Goal: Task Accomplishment & Management: Complete application form

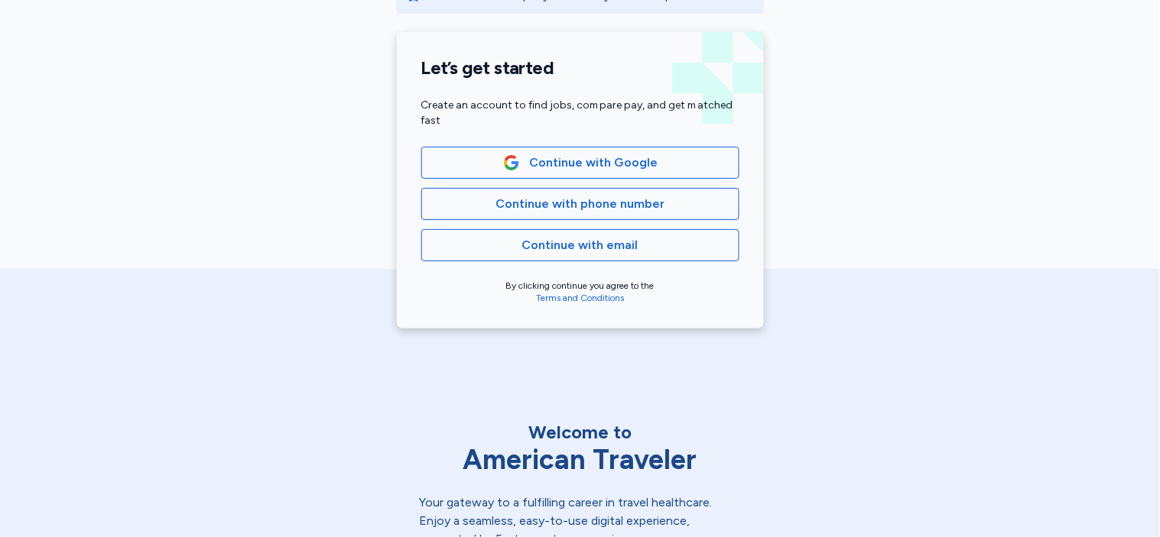
scroll to position [339, 0]
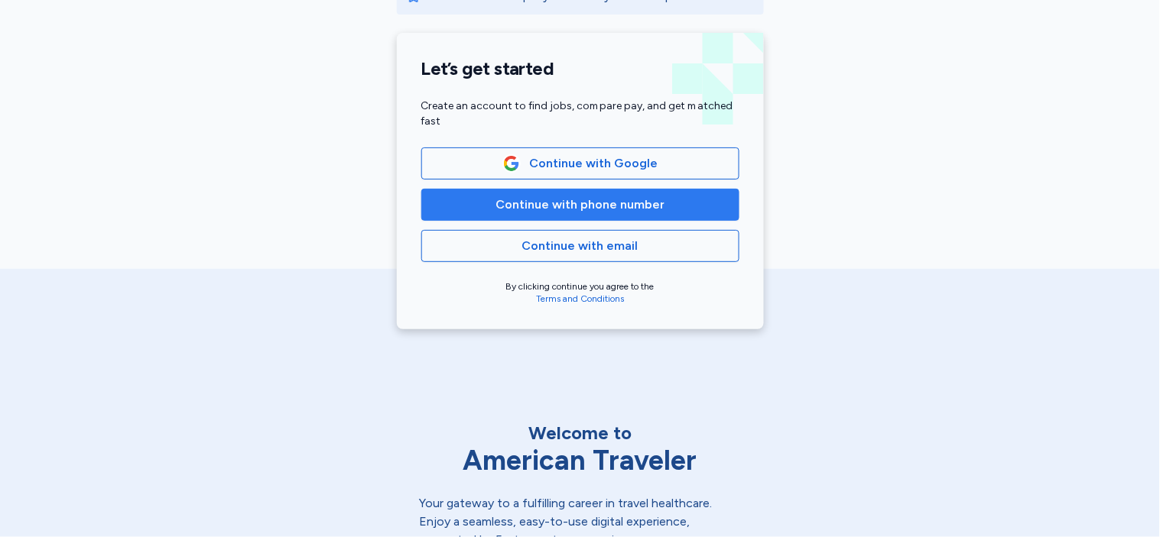
click at [472, 201] on span "Continue with phone number" at bounding box center [580, 205] width 292 height 18
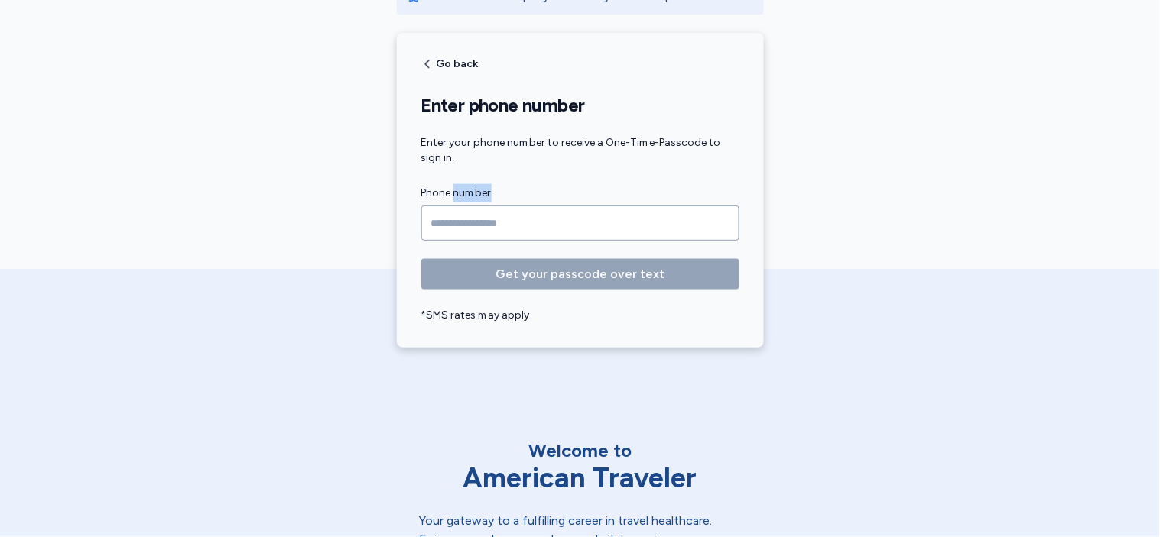
click at [472, 201] on label "Phone number" at bounding box center [580, 193] width 318 height 18
click at [461, 248] on form "Phone number Get your passcode over text *SMS rates may apply" at bounding box center [580, 253] width 318 height 139
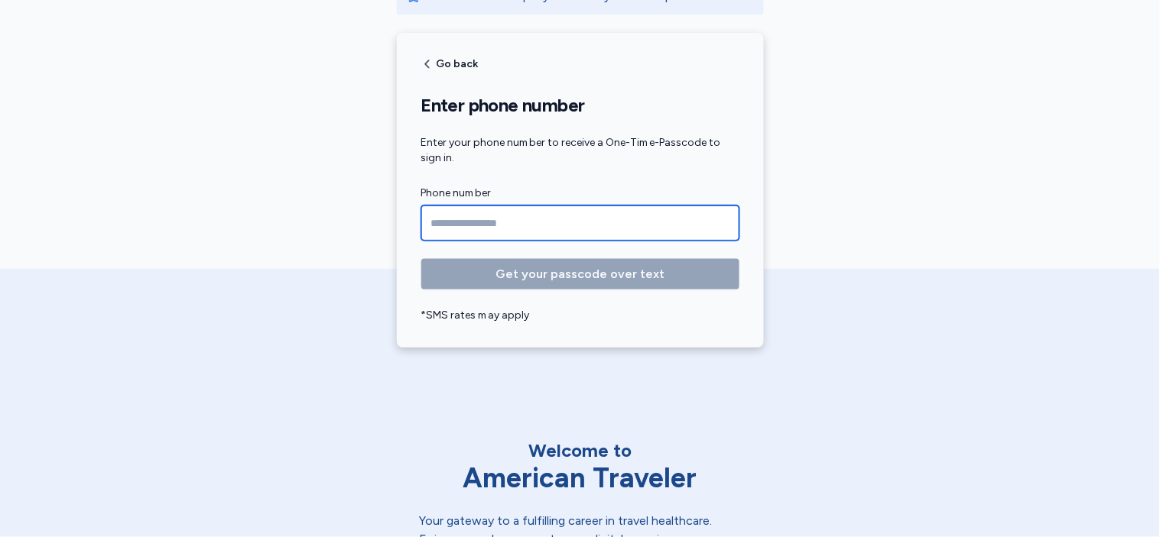
click at [457, 227] on input "Phone number" at bounding box center [580, 223] width 318 height 35
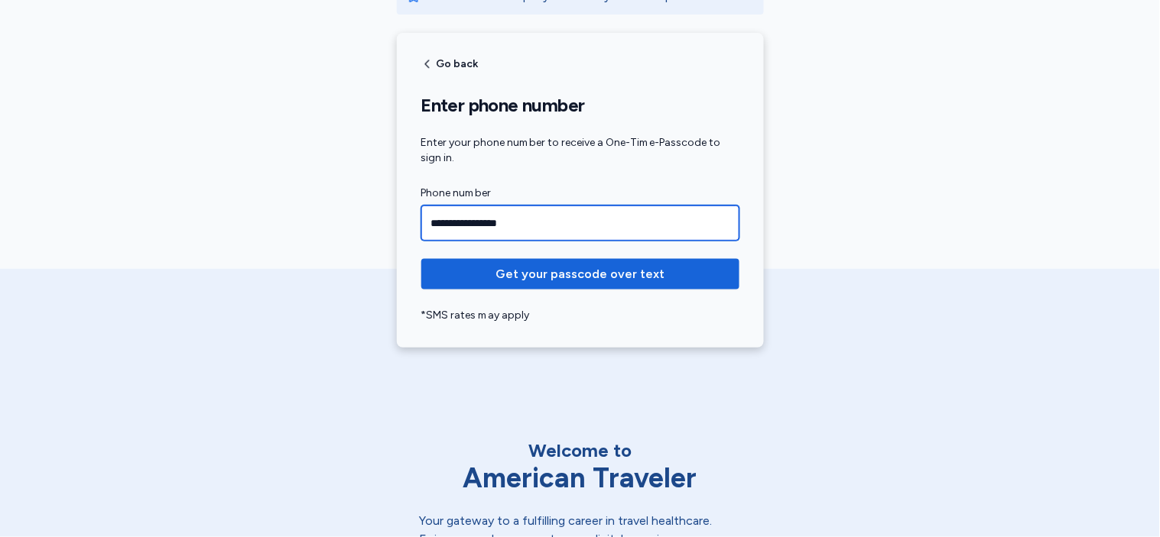
type input "**********"
click at [421, 259] on button "Get your passcode over text" at bounding box center [580, 274] width 318 height 31
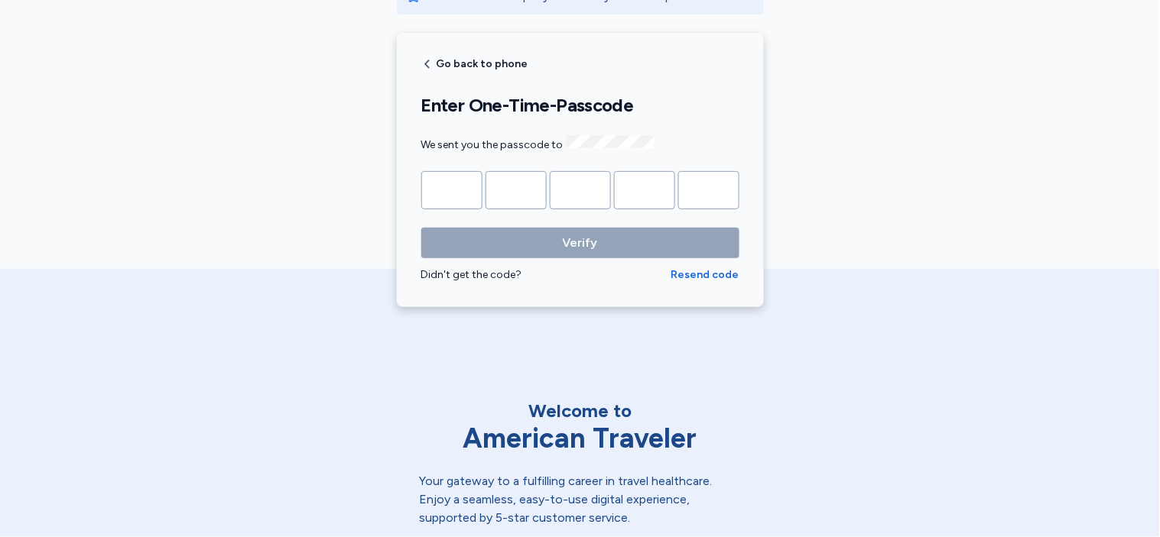
type input "*"
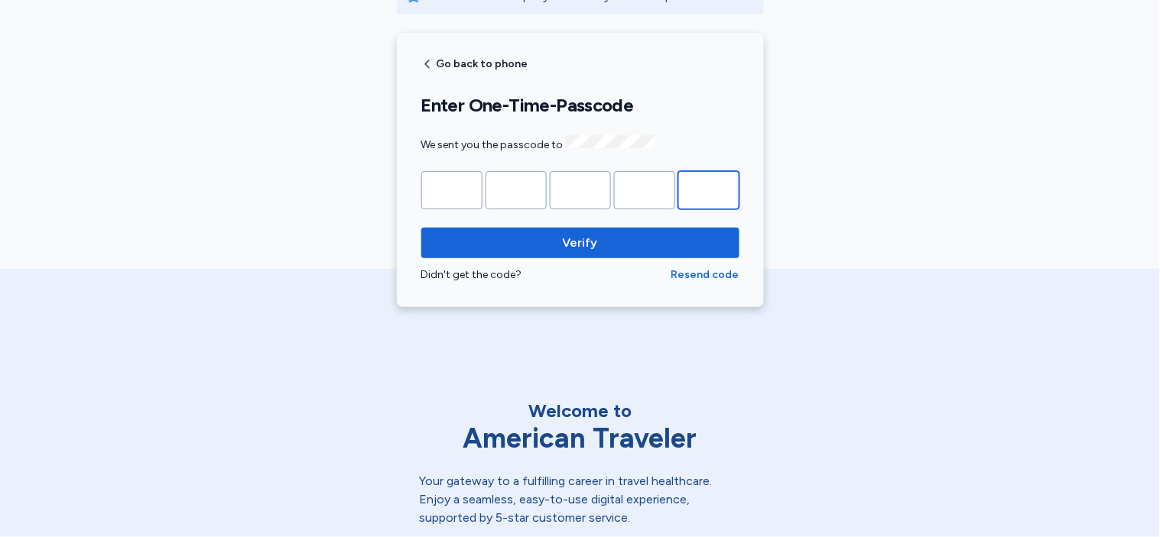
type input "*"
click at [421, 228] on button "Verify" at bounding box center [580, 243] width 318 height 31
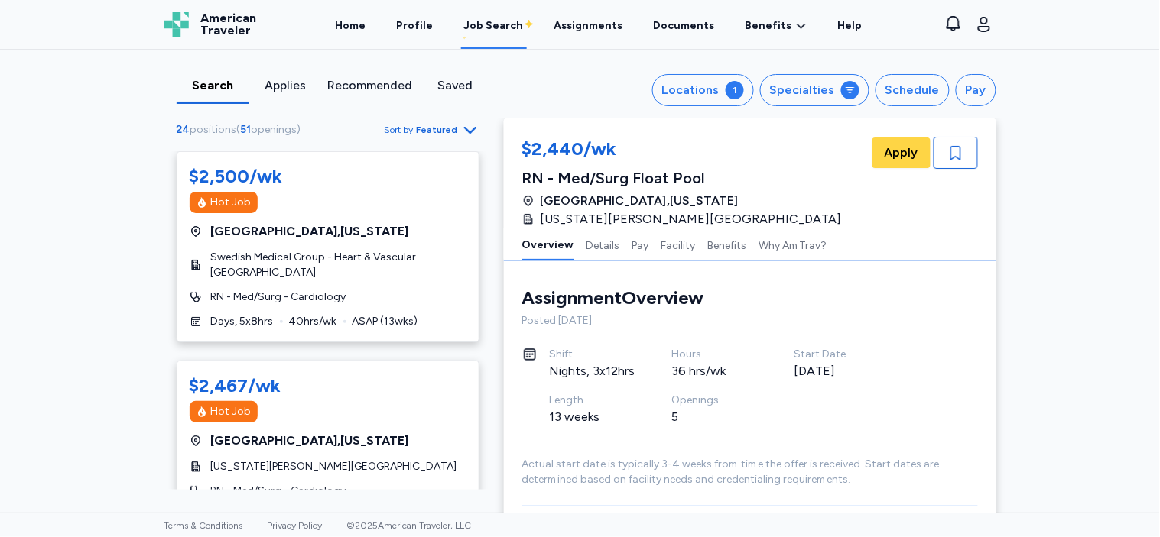
click at [431, 135] on span "Featured" at bounding box center [437, 130] width 41 height 12
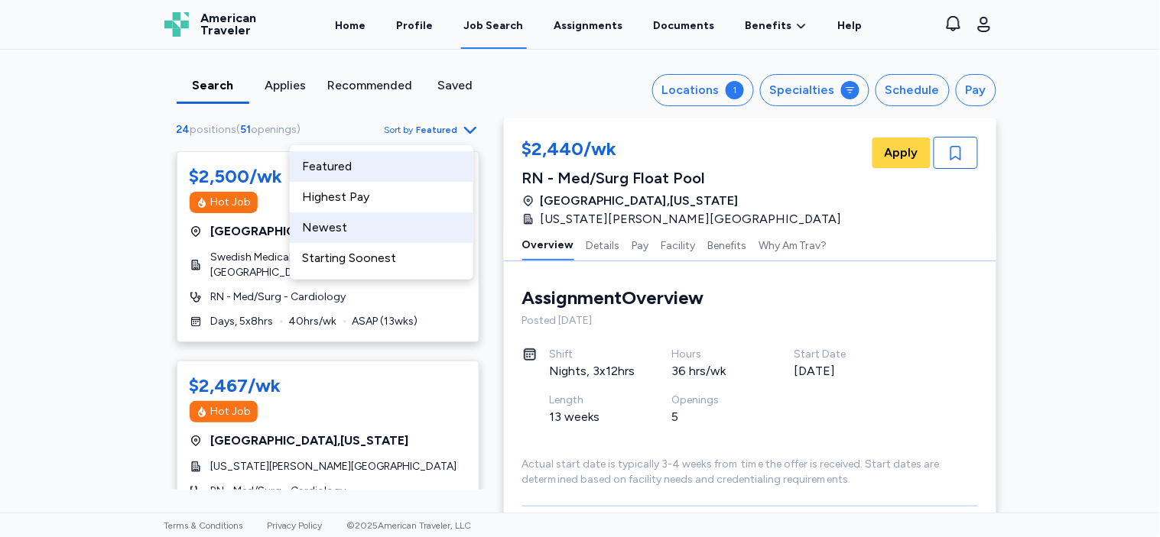
click at [391, 222] on div "Newest" at bounding box center [381, 228] width 183 height 31
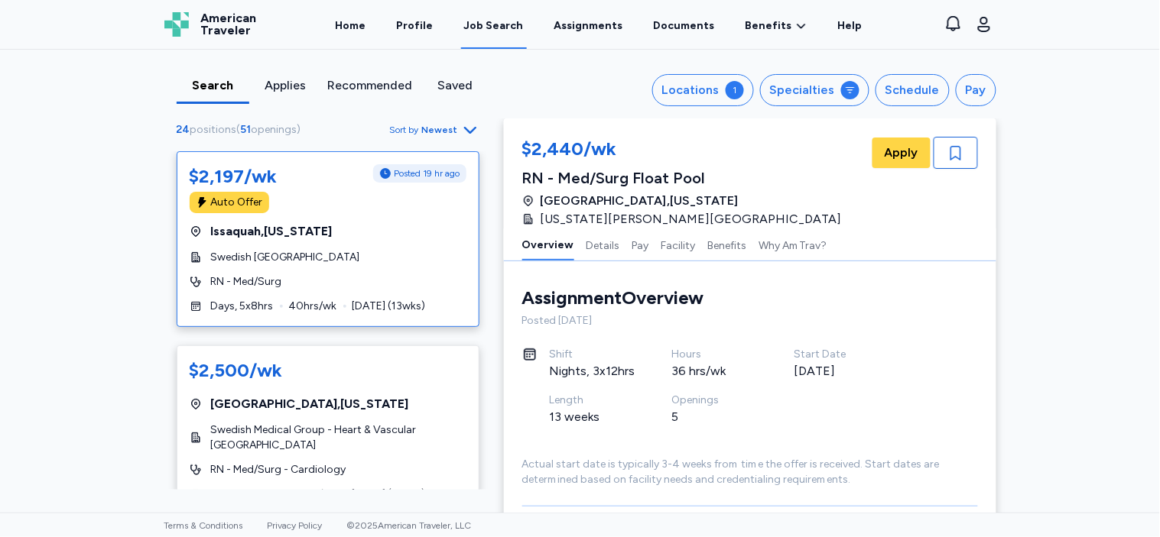
click at [349, 268] on div "$2,197/wk Posted 19 hr ago Auto Offer Issaquah , [US_STATE][GEOGRAPHIC_DATA] Ca…" at bounding box center [328, 239] width 303 height 176
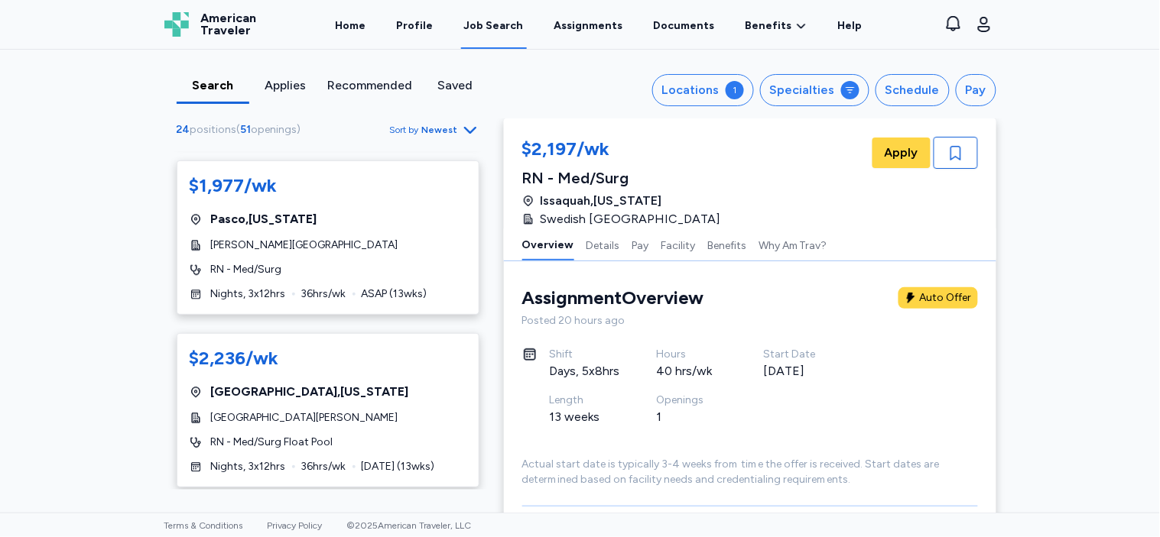
scroll to position [2433, 0]
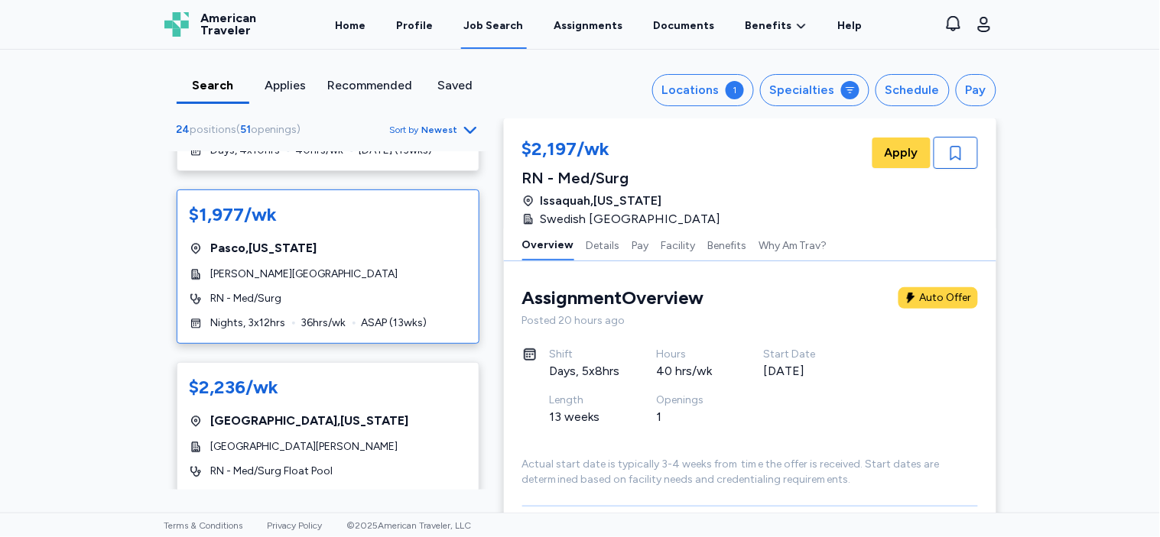
click at [295, 274] on span "[PERSON_NAME][GEOGRAPHIC_DATA]" at bounding box center [304, 274] width 187 height 15
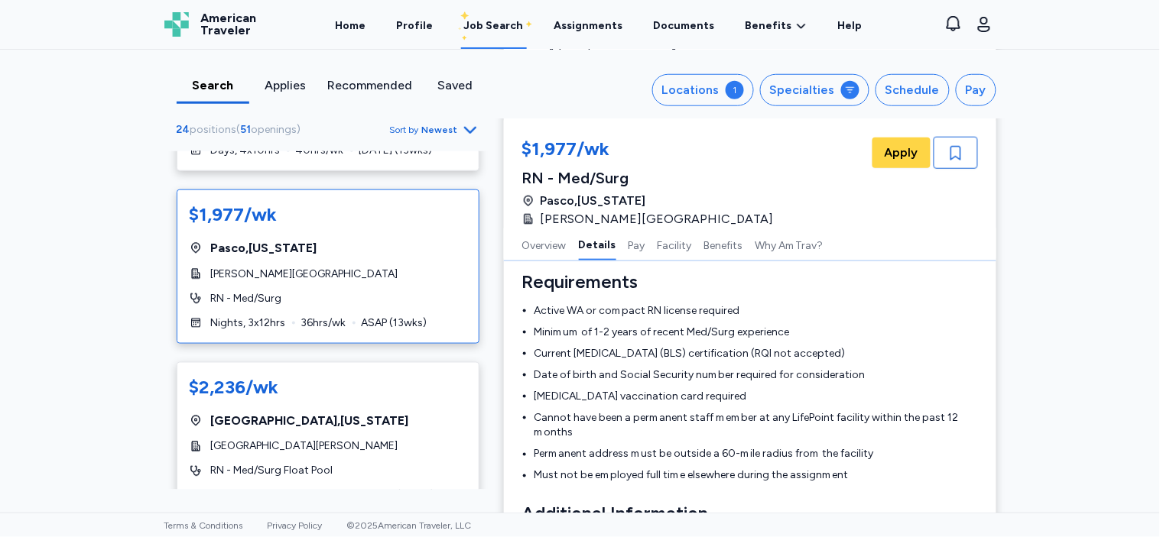
scroll to position [530, 0]
